Goal: Information Seeking & Learning: Learn about a topic

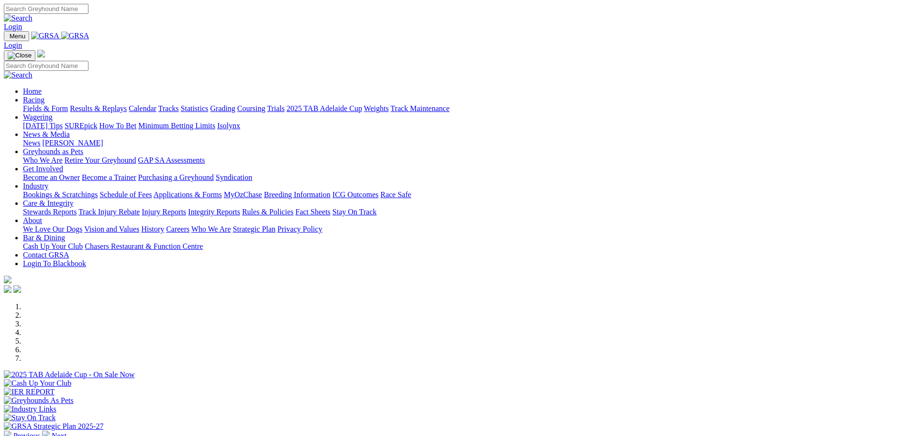
click at [179, 104] on link "Tracks" at bounding box center [168, 108] width 21 height 8
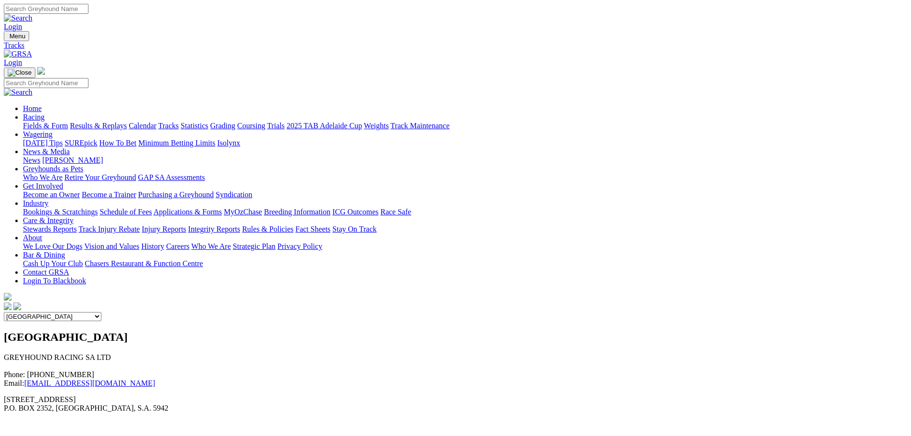
click at [208, 121] on link "Statistics" at bounding box center [195, 125] width 28 height 8
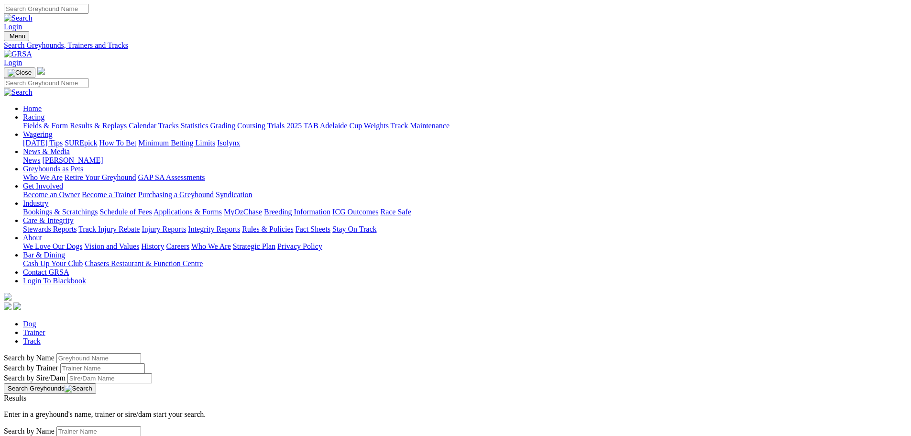
click at [41, 337] on link "Track" at bounding box center [32, 341] width 18 height 8
select select "murray-bridge-straight"
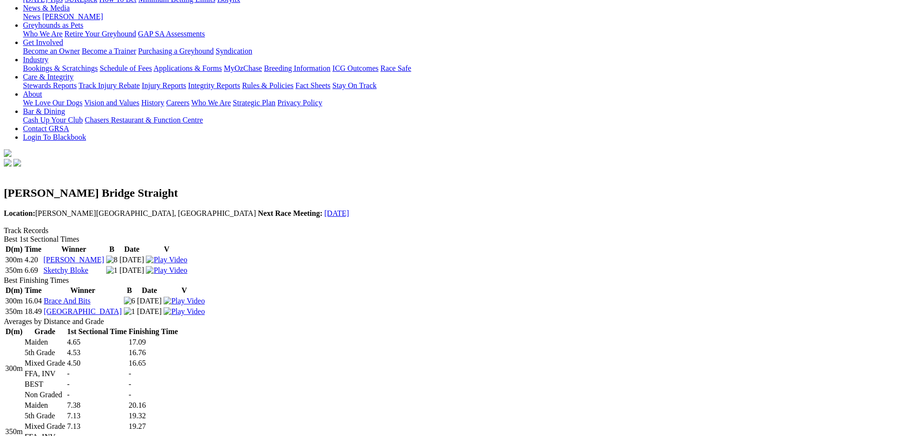
scroll to position [191, 0]
